Goal: Task Accomplishment & Management: Manage account settings

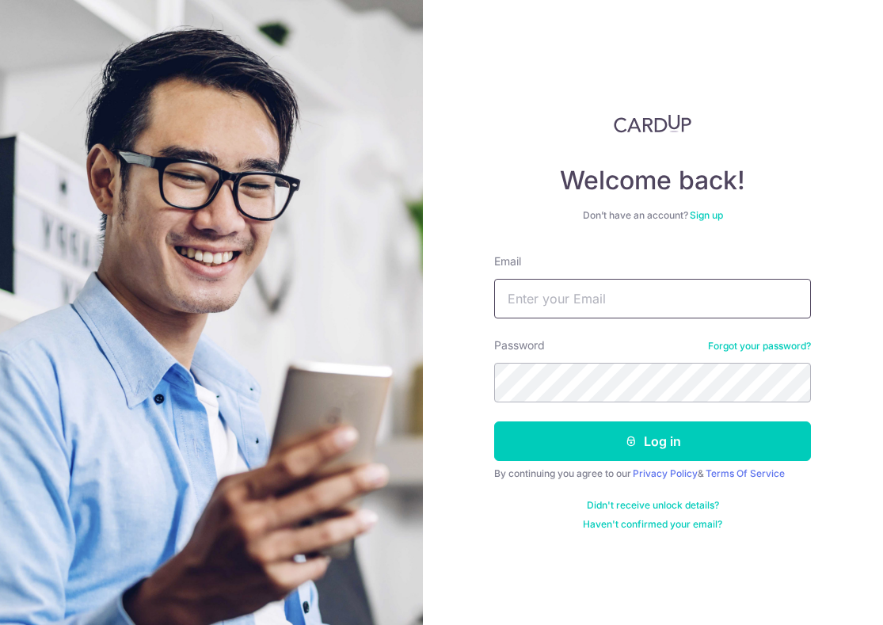
click at [606, 310] on input "Email" at bounding box center [652, 299] width 317 height 40
type input "[EMAIL_ADDRESS][DOMAIN_NAME]"
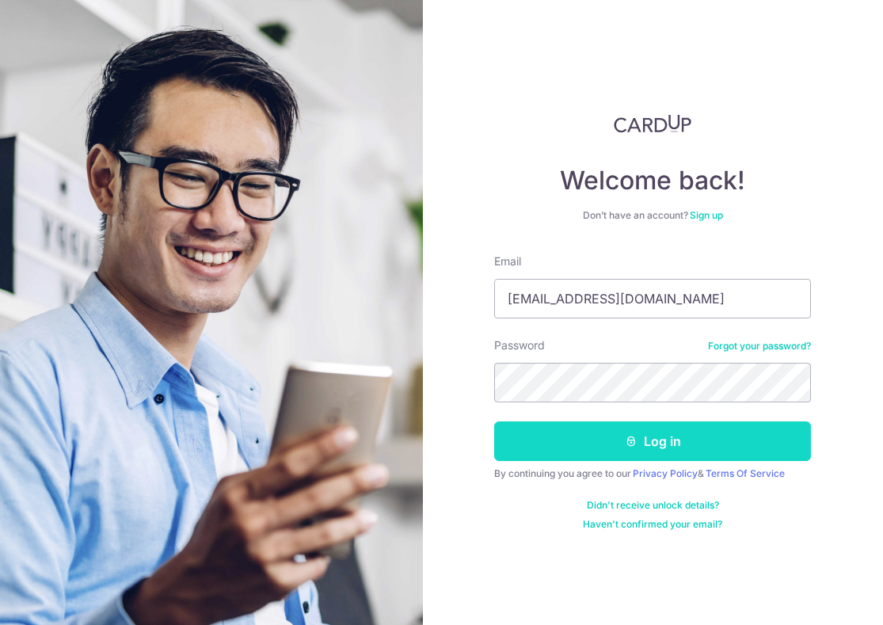
click at [632, 444] on icon "submit" at bounding box center [631, 441] width 13 height 13
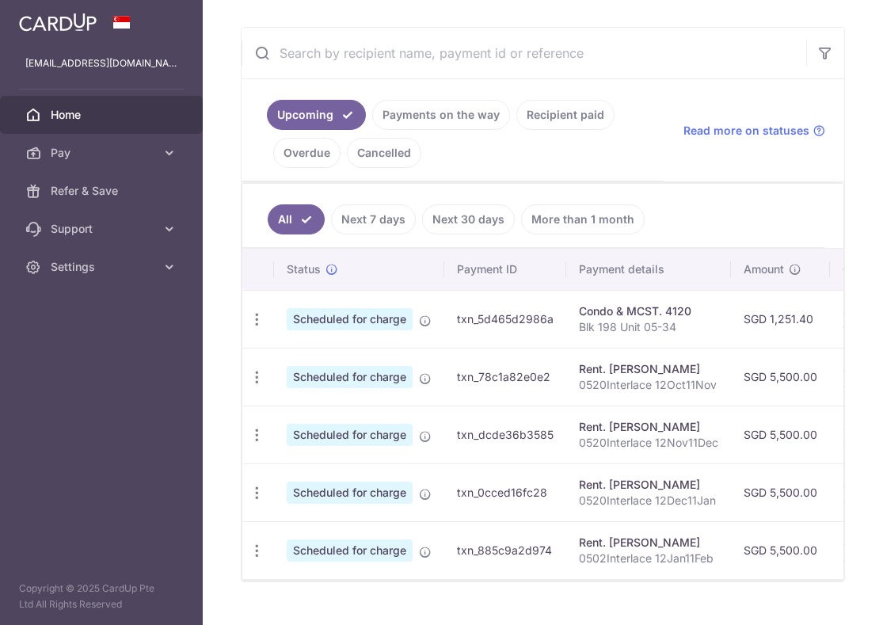
scroll to position [317, 0]
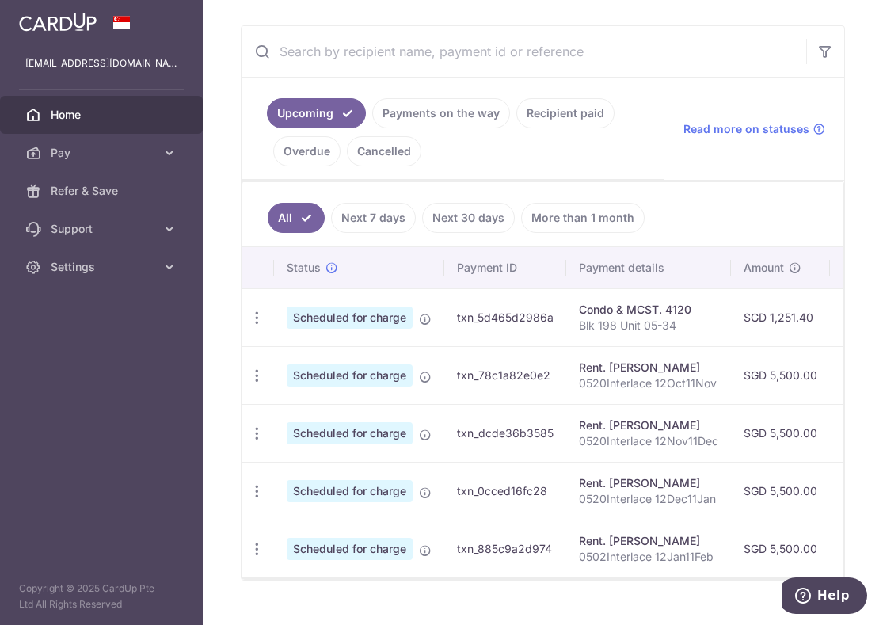
click at [431, 112] on link "Payments on the way" at bounding box center [441, 113] width 138 height 30
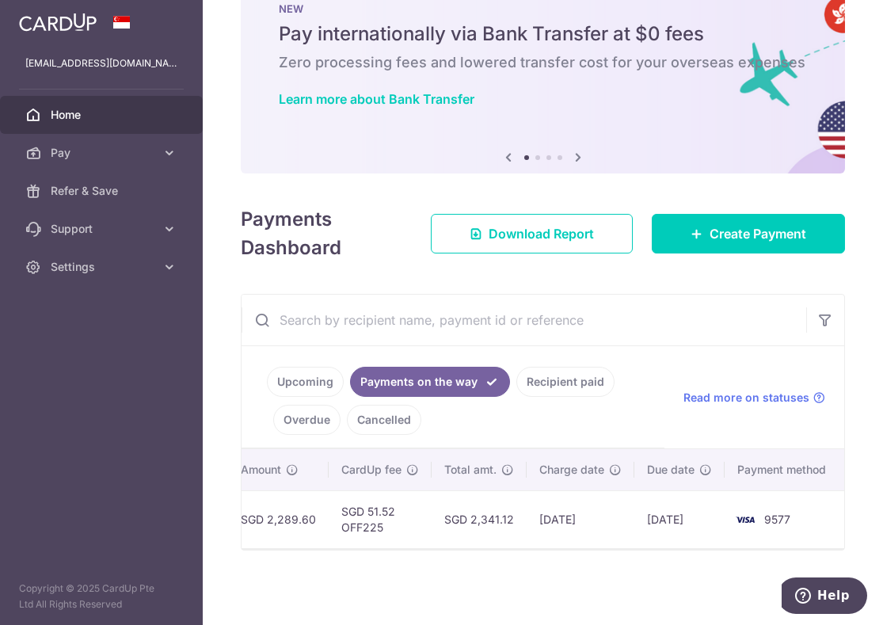
scroll to position [0, 0]
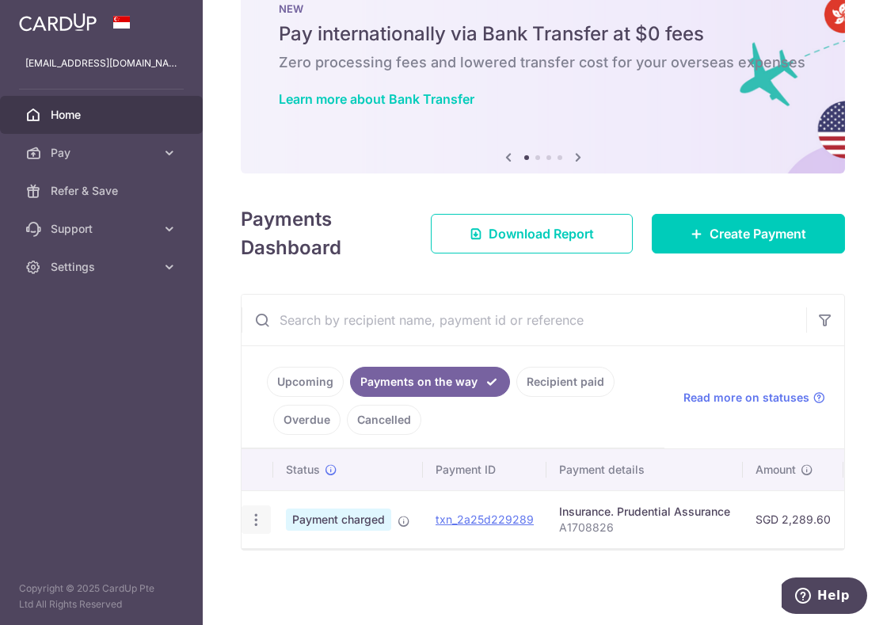
click at [260, 517] on icon "button" at bounding box center [256, 519] width 17 height 17
